Goal: Contribute content: Add original content to the website for others to see

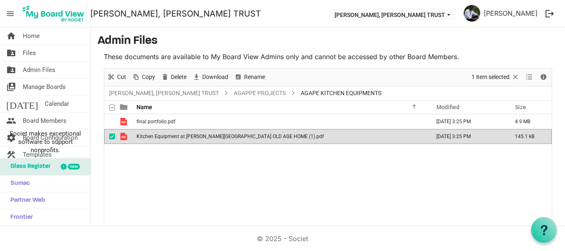
scroll to position [28, 0]
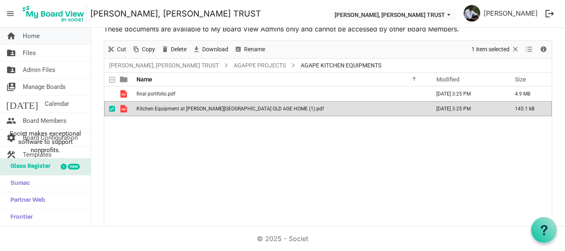
click at [36, 37] on span "Home" at bounding box center [31, 36] width 17 height 17
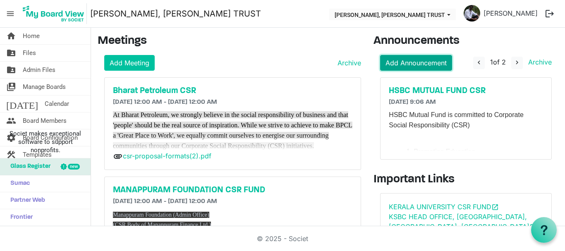
click at [402, 65] on link "Add Announcement" at bounding box center [416, 63] width 72 height 16
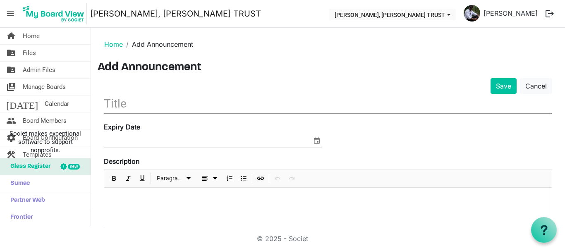
click at [133, 200] on p at bounding box center [328, 198] width 434 height 9
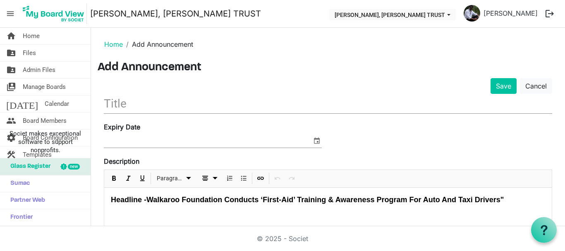
click at [120, 104] on input "text" at bounding box center [328, 103] width 448 height 19
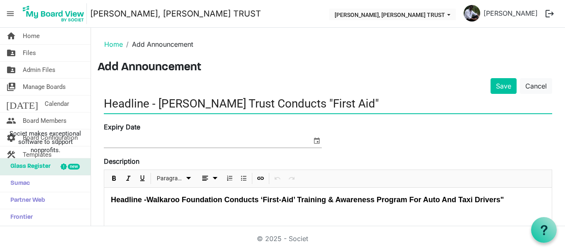
click at [120, 104] on input "Headline - [PERSON_NAME] Trust Conducts "First Aid"" at bounding box center [328, 103] width 448 height 19
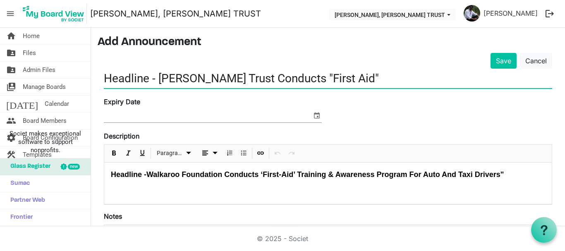
scroll to position [41, 0]
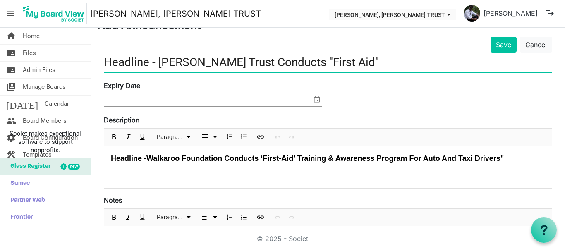
type input "Headline - [PERSON_NAME] Trust Conducts "First Aid""
click at [312, 101] on div "Expiry Date" at bounding box center [213, 95] width 230 height 28
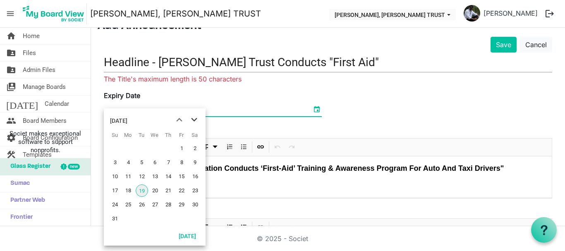
click at [194, 122] on span "next month" at bounding box center [194, 119] width 14 height 15
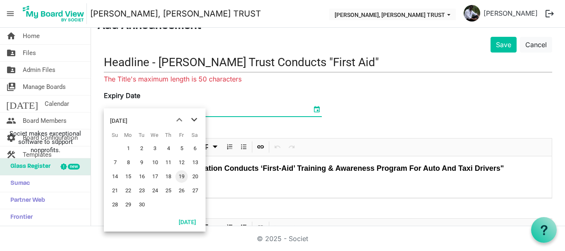
click at [195, 122] on span "next month" at bounding box center [194, 119] width 14 height 15
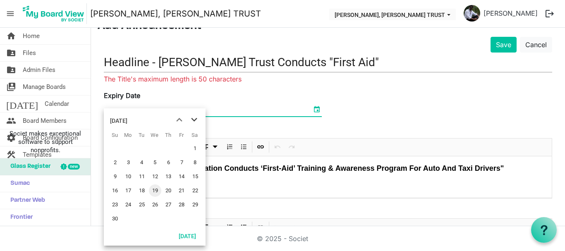
click at [195, 122] on span "next month" at bounding box center [194, 119] width 14 height 15
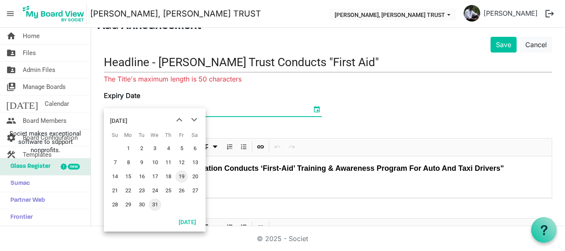
click at [155, 207] on span "31" at bounding box center [155, 204] width 12 height 12
type input "[DATE]"
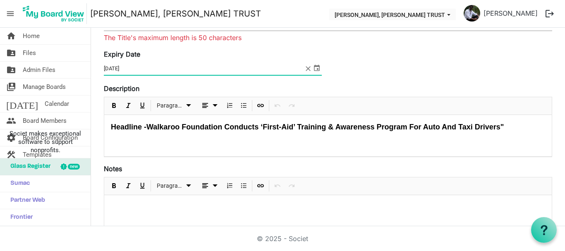
scroll to position [124, 0]
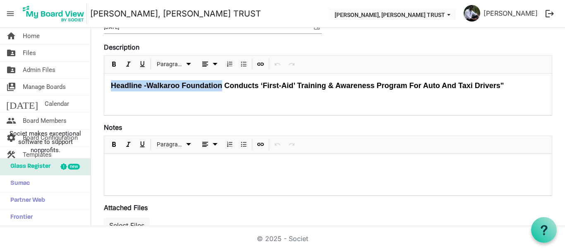
drag, startPoint x: 222, startPoint y: 85, endPoint x: 107, endPoint y: 83, distance: 114.1
click at [107, 83] on div "Headline -Walkaroo Foundation Conducts ‘First-Aid’ Training & Awareness Program…" at bounding box center [327, 94] width 447 height 41
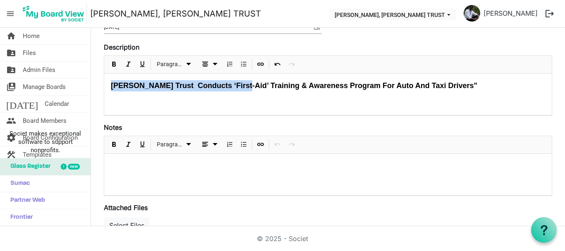
drag, startPoint x: 109, startPoint y: 86, endPoint x: 244, endPoint y: 86, distance: 135.6
click at [244, 86] on div "[PERSON_NAME] Trust Conducts ‘First-Aid’ Training & Awareness Program For Auto …" at bounding box center [327, 94] width 447 height 41
click at [128, 160] on p at bounding box center [328, 164] width 434 height 9
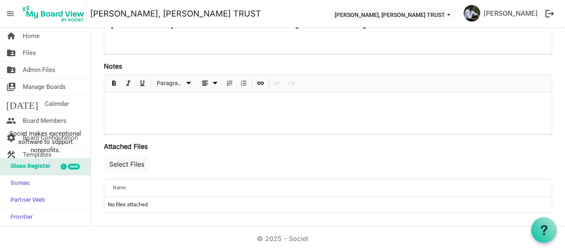
scroll to position [144, 0]
